Goal: Task Accomplishment & Management: Manage account settings

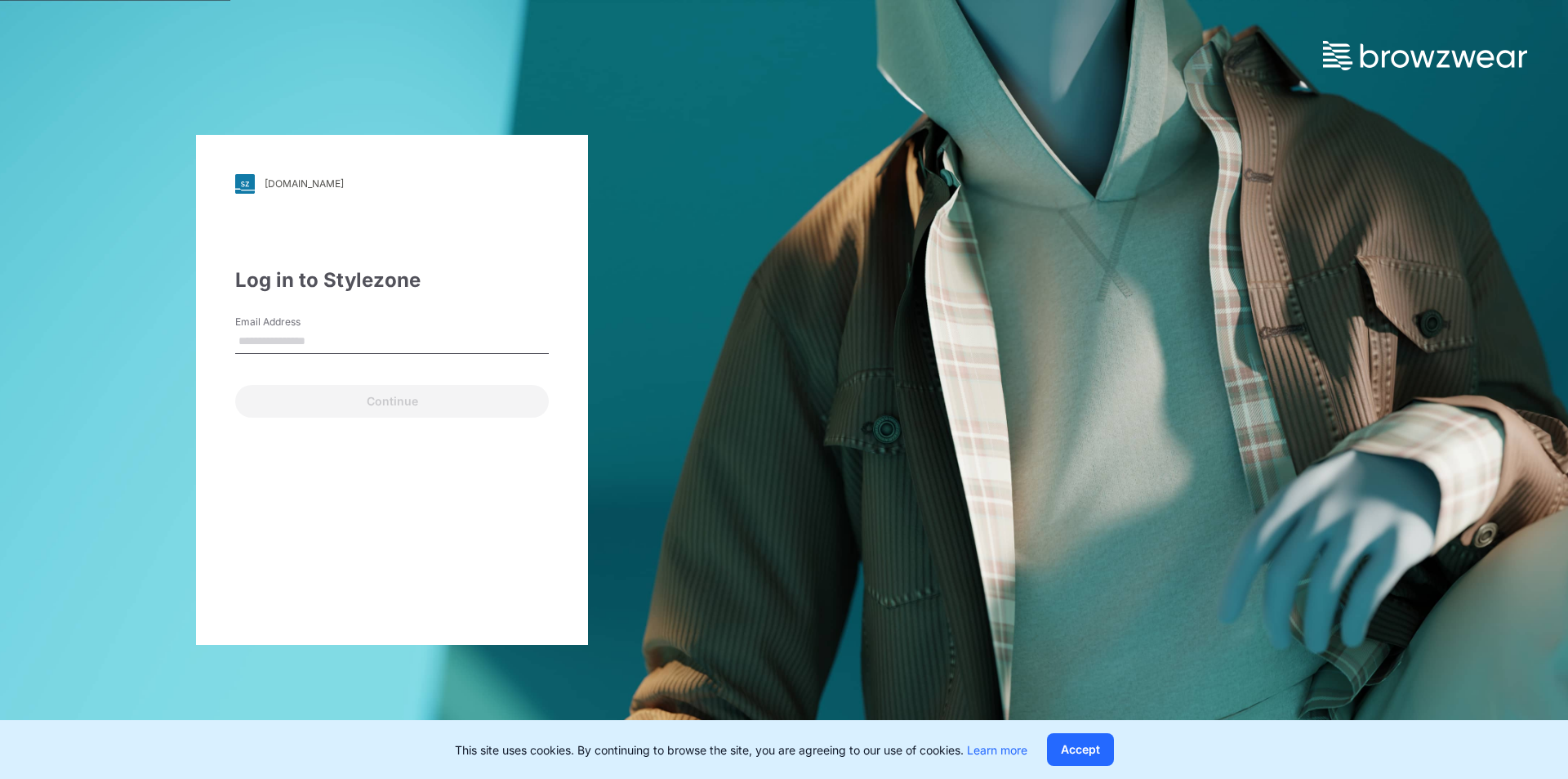
click at [301, 343] on input "Email Address" at bounding box center [391, 341] width 313 height 25
type input "**********"
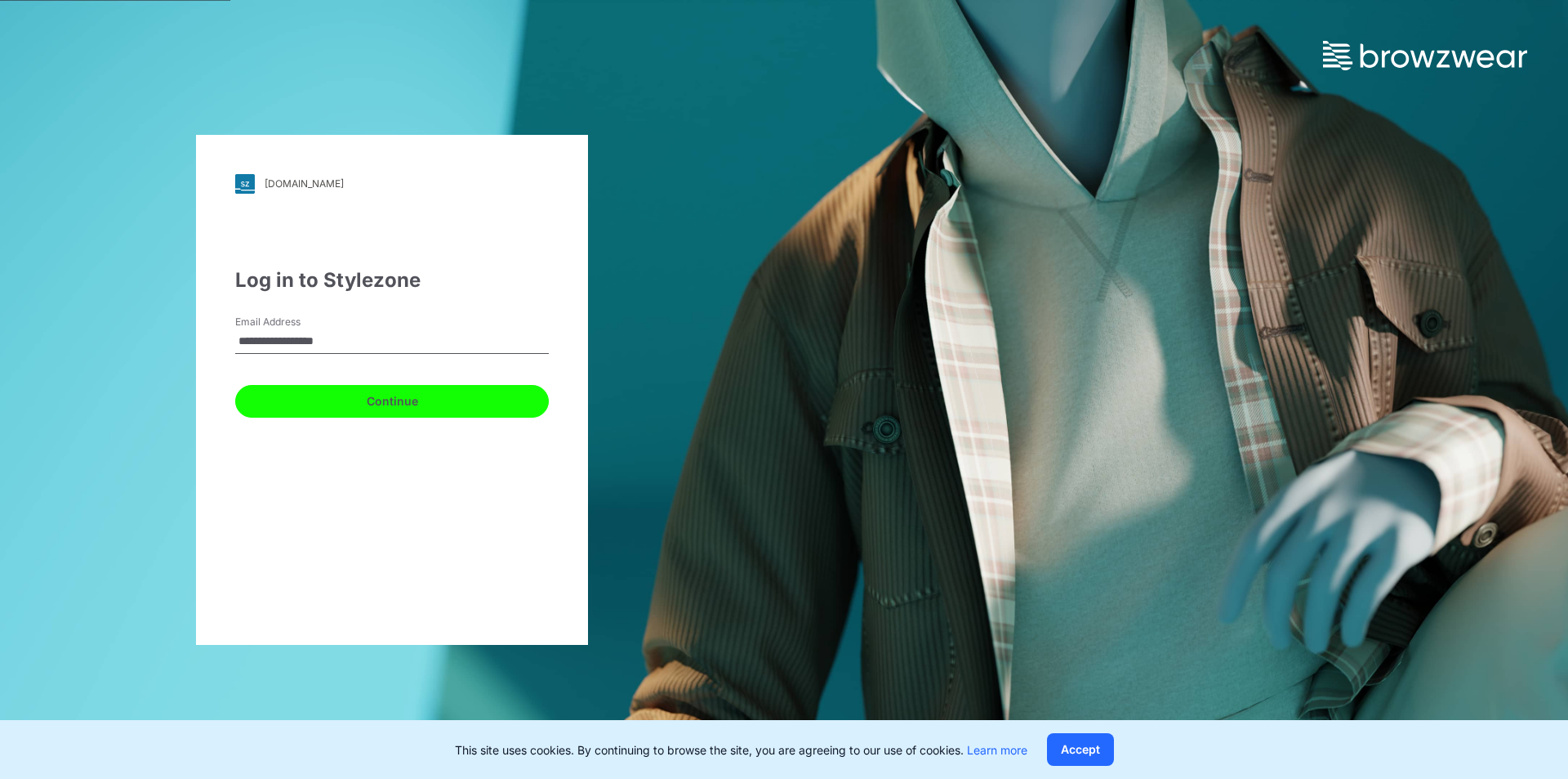
click at [353, 404] on button "Continue" at bounding box center [391, 401] width 313 height 33
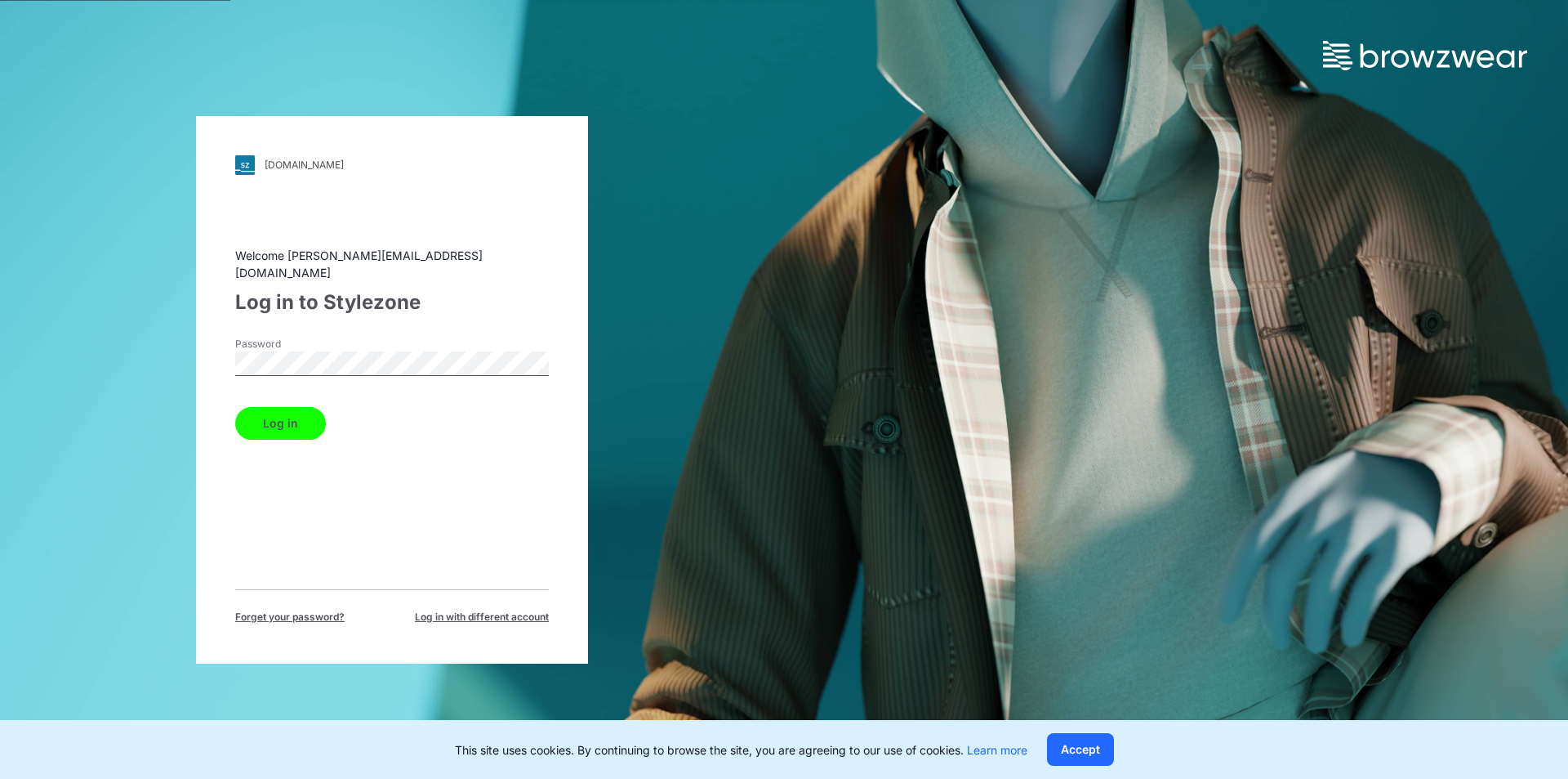
click at [235, 407] on button "Log in" at bounding box center [280, 424] width 90 height 33
click at [1101, 755] on button "Accept" at bounding box center [1080, 749] width 67 height 33
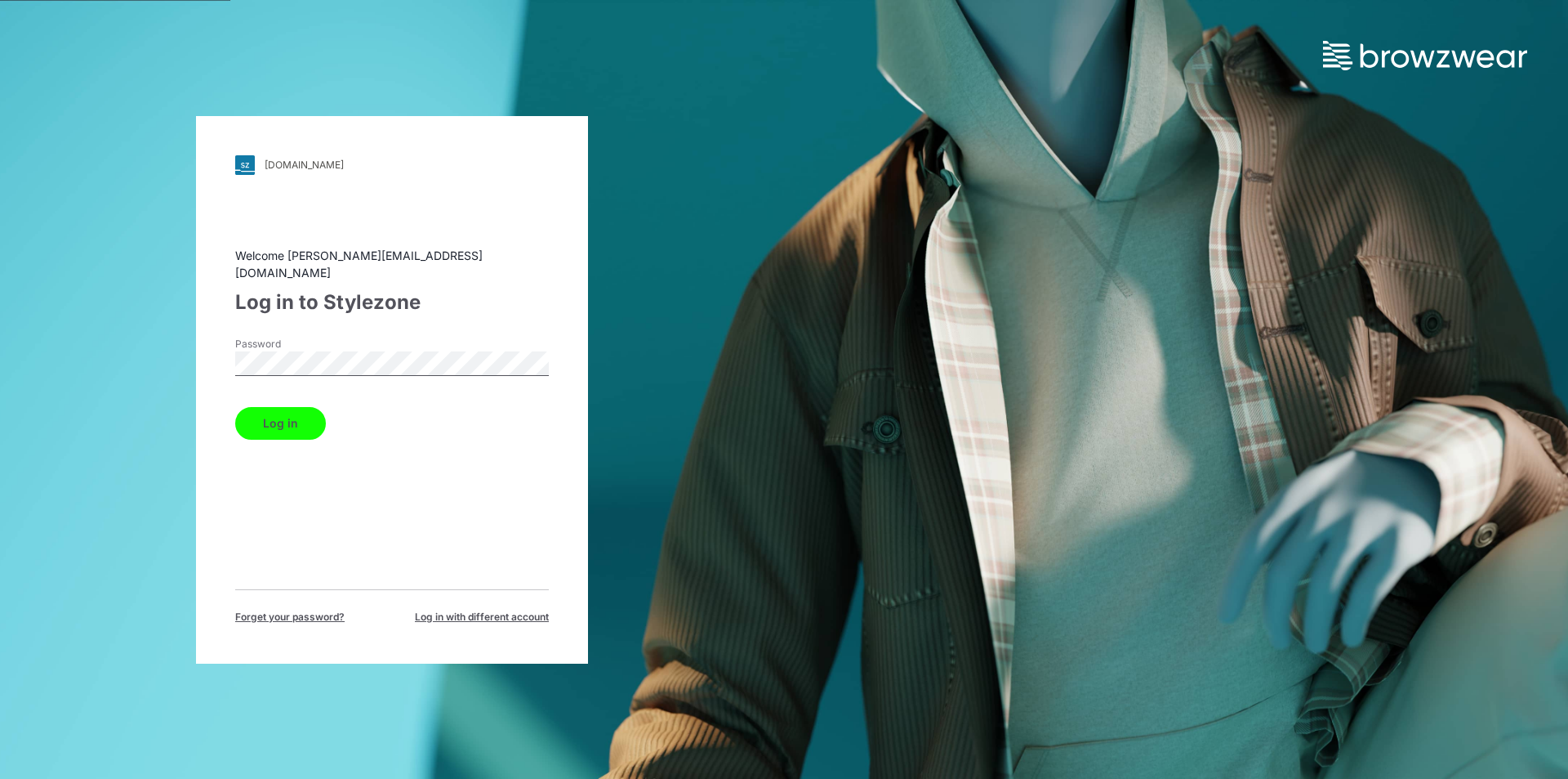
click at [311, 427] on button "Log in" at bounding box center [280, 424] width 90 height 33
click at [0, 354] on div "[DOMAIN_NAME] Loading... Welcome [PERSON_NAME][EMAIL_ADDRESS][DOMAIN_NAME] Log …" at bounding box center [392, 389] width 784 height 779
click at [235, 407] on button "Log in" at bounding box center [280, 424] width 90 height 33
click at [172, 362] on div "[DOMAIN_NAME] Loading... Welcome [PERSON_NAME][EMAIL_ADDRESS][DOMAIN_NAME] Log …" at bounding box center [392, 389] width 784 height 779
click at [235, 407] on button "Log in" at bounding box center [280, 424] width 90 height 33
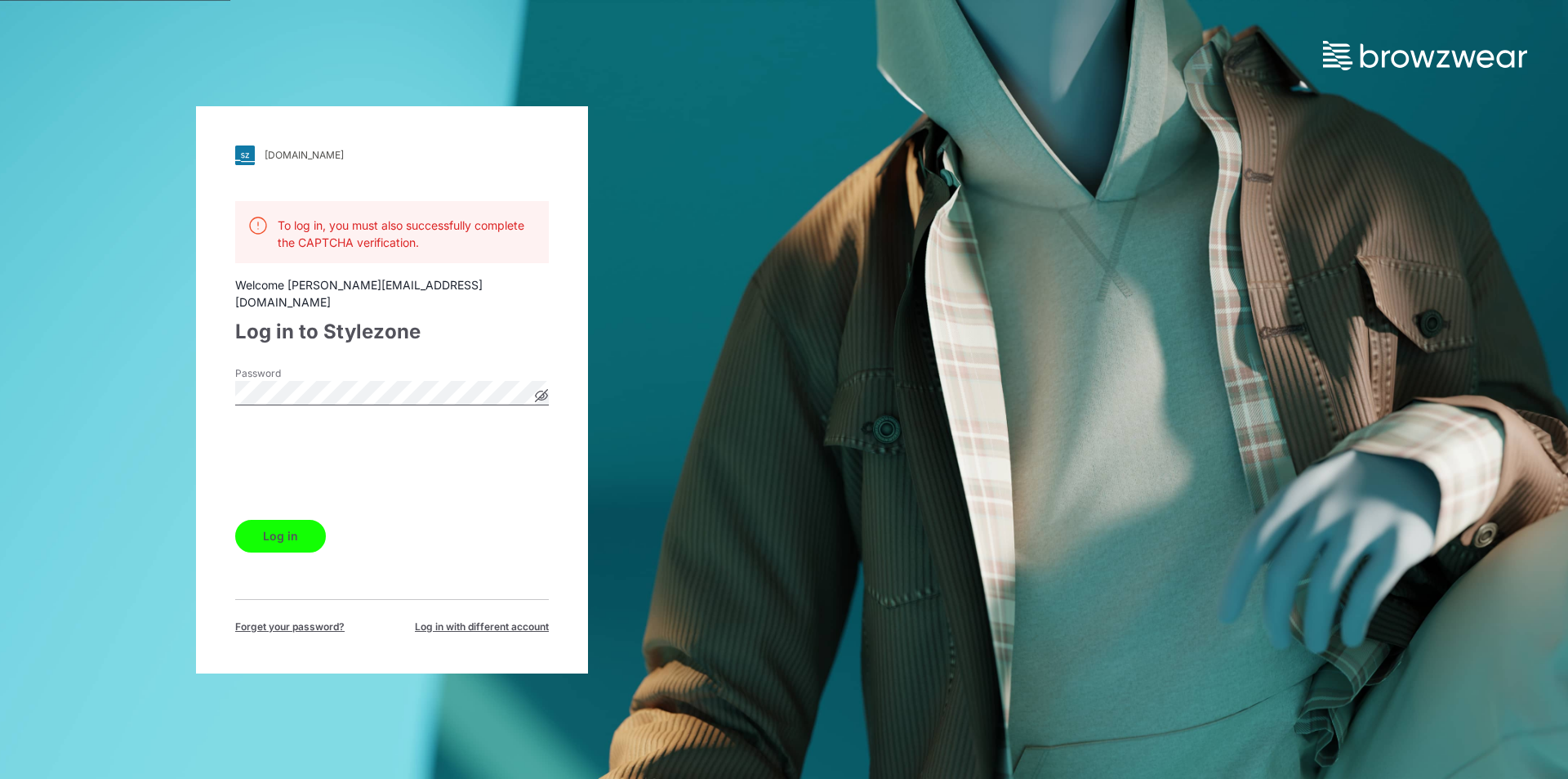
click at [547, 391] on icon at bounding box center [542, 396] width 13 height 13
click at [155, 410] on div "[DOMAIN_NAME] Loading... To log in, you must also successfully complete the CAP…" at bounding box center [392, 389] width 784 height 779
click at [235, 520] on button "Log in" at bounding box center [280, 536] width 90 height 33
click at [280, 530] on button "Log in" at bounding box center [280, 536] width 90 height 33
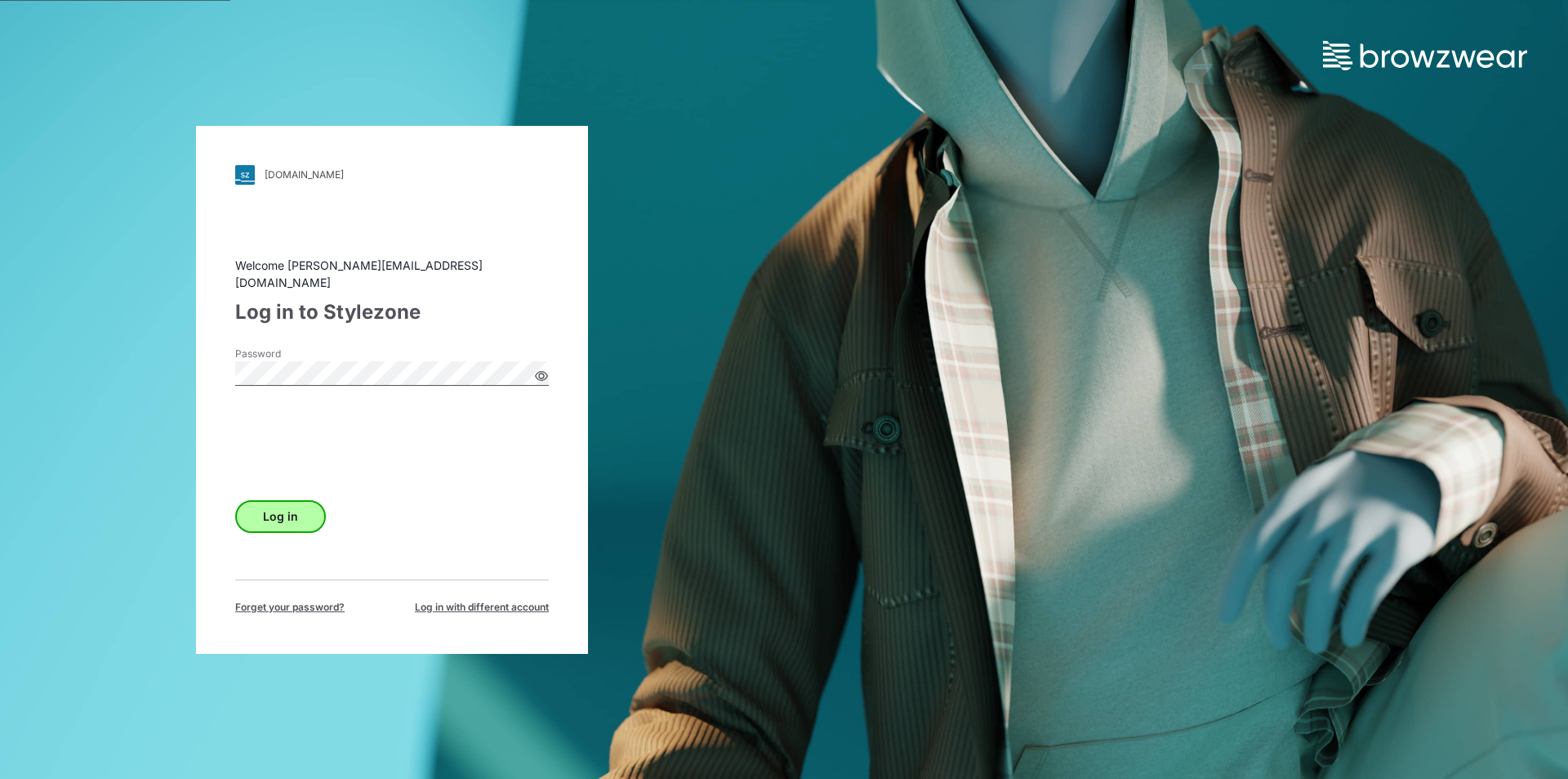
click at [280, 530] on div "Welcome [PERSON_NAME][EMAIL_ADDRESS][DOMAIN_NAME] Log in to Stylezone Password …" at bounding box center [391, 435] width 313 height 358
click at [287, 513] on button "Log in" at bounding box center [280, 517] width 90 height 33
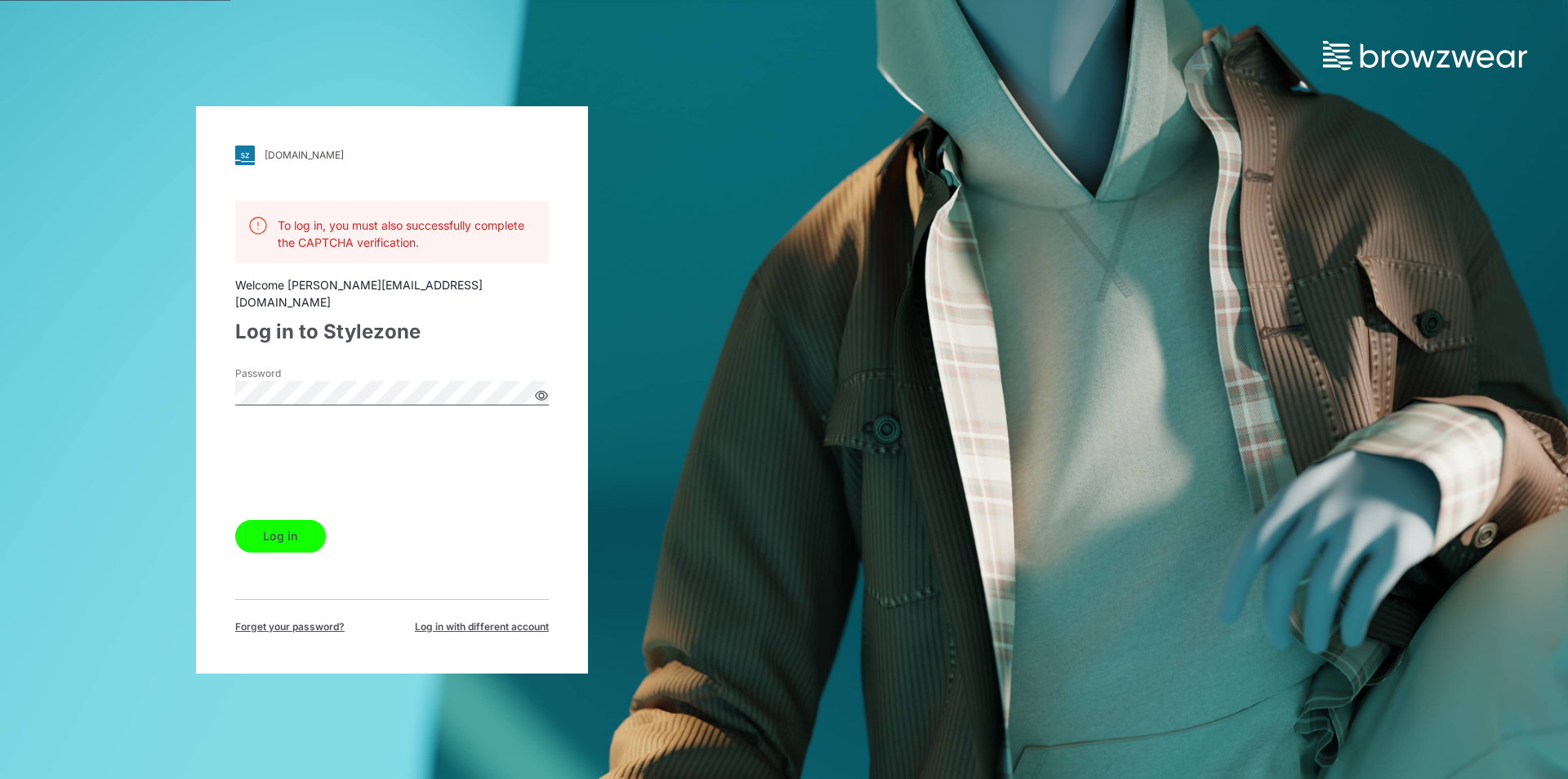
click at [309, 528] on button "Log in" at bounding box center [280, 536] width 90 height 33
click at [309, 527] on button "Log in" at bounding box center [280, 536] width 90 height 33
click at [181, 390] on div "[DOMAIN_NAME] Loading... To log in, you must also successfully complete the CAP…" at bounding box center [392, 389] width 784 height 779
click at [235, 520] on button "Log in" at bounding box center [280, 536] width 90 height 33
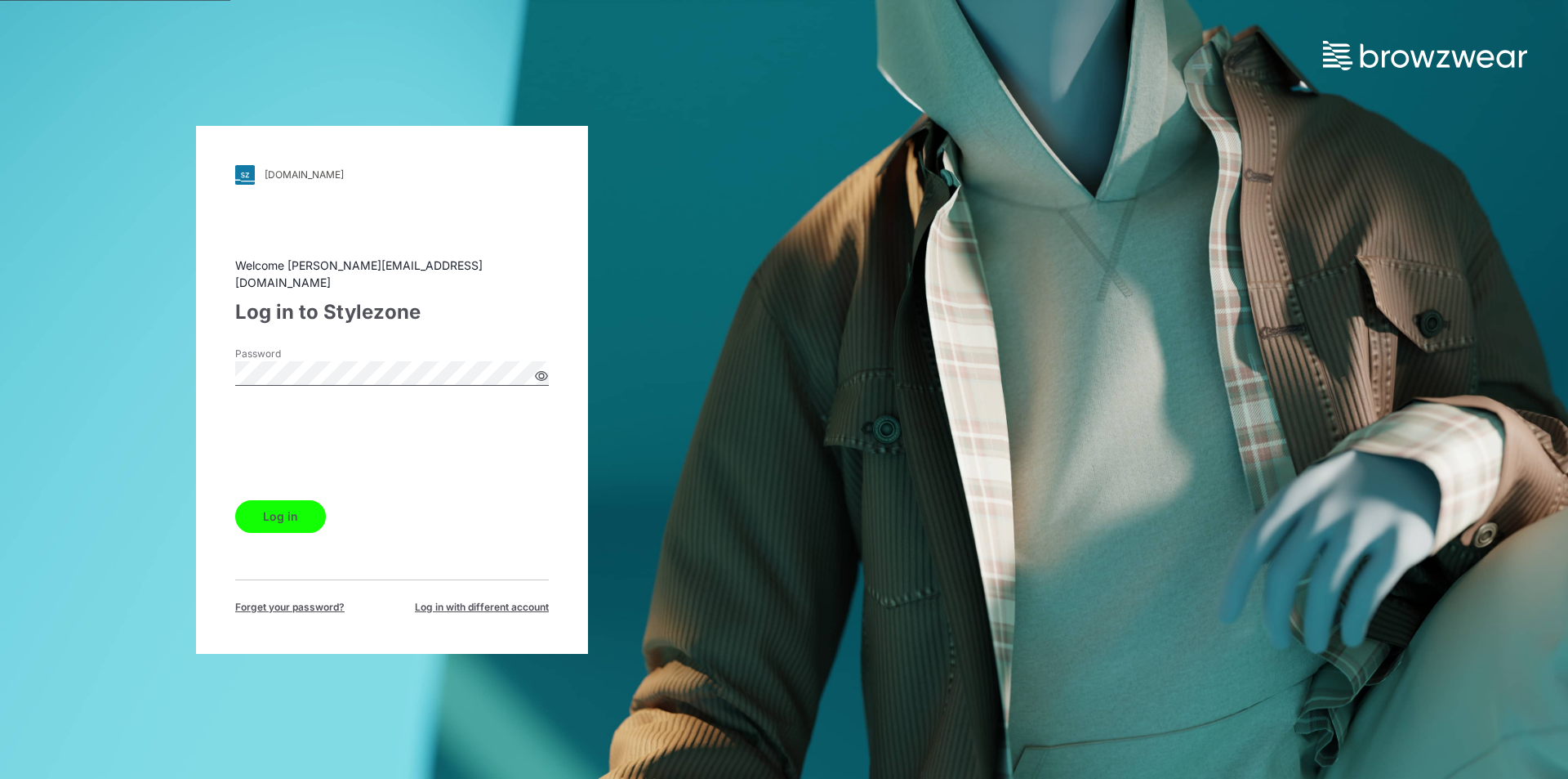
click at [268, 515] on button "Log in" at bounding box center [280, 517] width 90 height 33
click at [300, 500] on button "Log in" at bounding box center [280, 517] width 90 height 33
click at [235, 500] on button "Log in" at bounding box center [280, 517] width 90 height 33
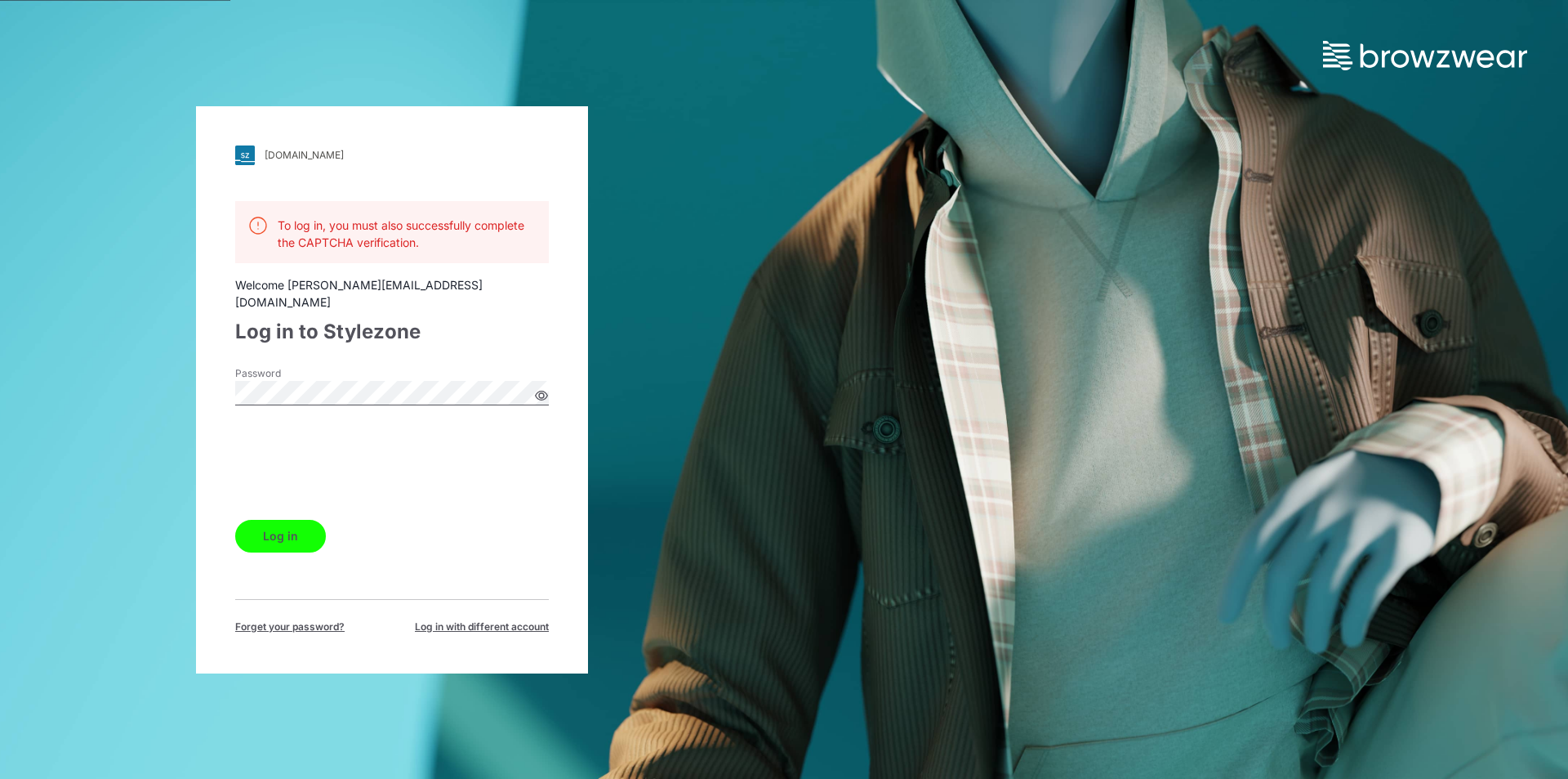
click at [58, 388] on div "[DOMAIN_NAME] Loading... To log in, you must also successfully complete the CAP…" at bounding box center [392, 389] width 784 height 779
click at [235, 520] on button "Log in" at bounding box center [280, 536] width 90 height 33
click at [136, 389] on div "[DOMAIN_NAME] Loading... To log in, you must also successfully complete the CAP…" at bounding box center [392, 389] width 784 height 779
click at [235, 520] on button "Log in" at bounding box center [280, 536] width 90 height 33
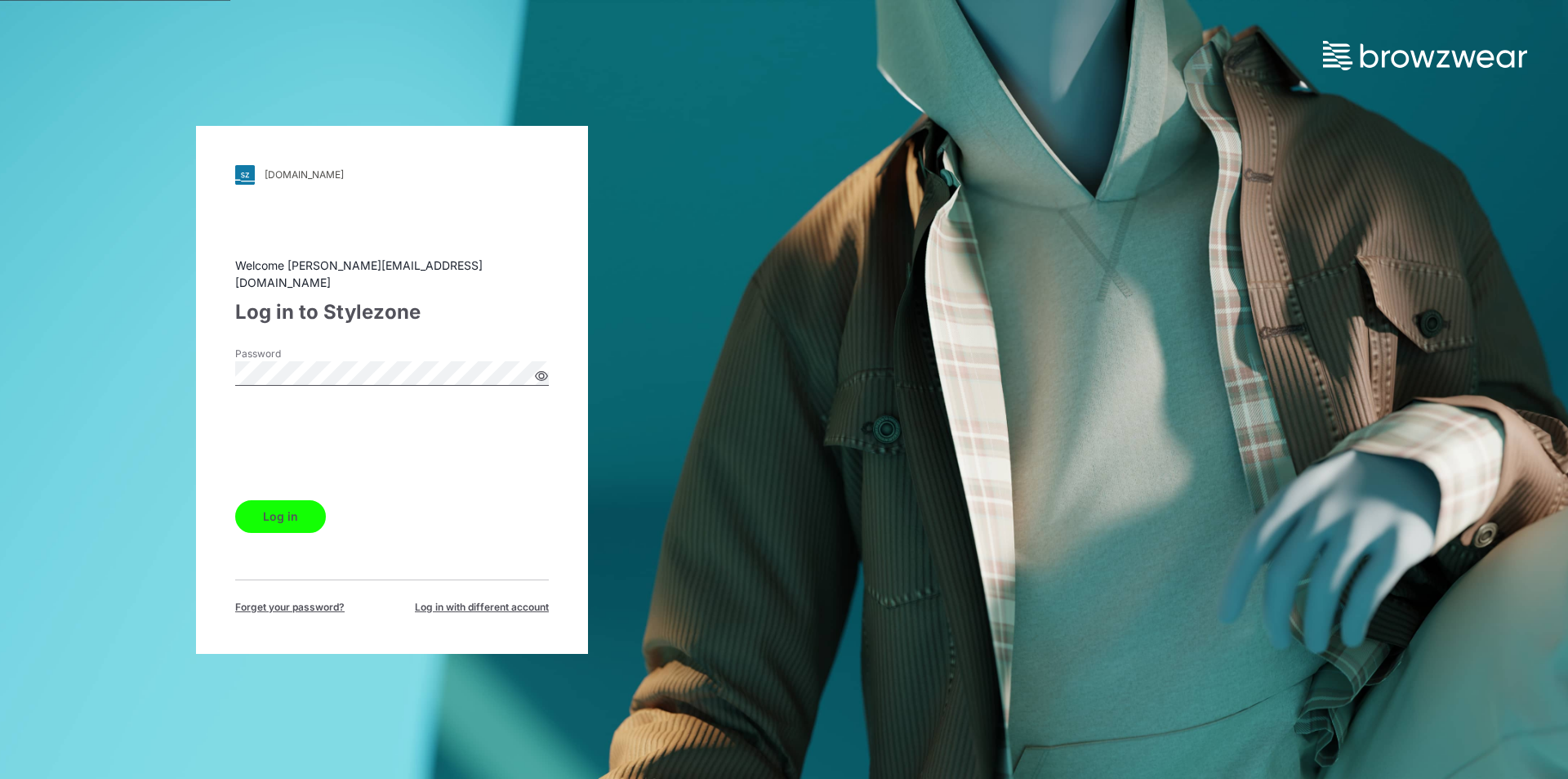
click at [235, 500] on button "Log in" at bounding box center [280, 517] width 90 height 33
click at [460, 378] on div "Password" at bounding box center [391, 371] width 313 height 49
click at [235, 500] on button "Log in" at bounding box center [280, 517] width 90 height 33
click at [299, 521] on button "Log in" at bounding box center [280, 517] width 90 height 33
